Goal: Task Accomplishment & Management: Complete application form

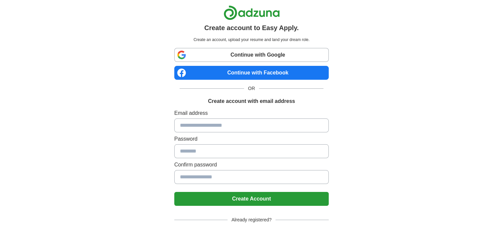
click at [246, 127] on input at bounding box center [251, 125] width 154 height 14
type input "**********"
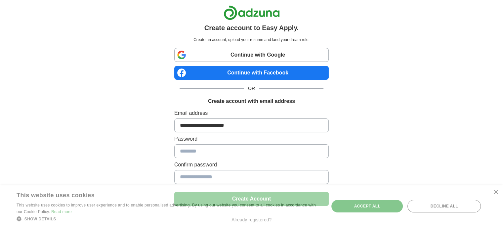
click at [216, 153] on input at bounding box center [251, 151] width 154 height 14
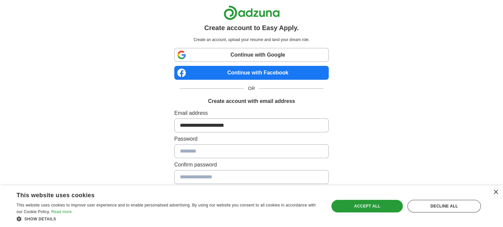
drag, startPoint x: 216, startPoint y: 153, endPoint x: 186, endPoint y: 150, distance: 30.2
click at [186, 150] on input at bounding box center [251, 151] width 154 height 14
click at [492, 194] on div "×" at bounding box center [493, 192] width 8 height 5
click at [493, 192] on div "×" at bounding box center [495, 192] width 5 height 5
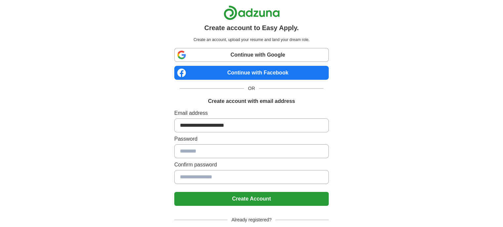
click at [222, 147] on input at bounding box center [251, 151] width 154 height 14
type input "*"
type input "**********"
click at [234, 201] on button "Create Account" at bounding box center [251, 199] width 154 height 14
